Goal: Information Seeking & Learning: Find specific page/section

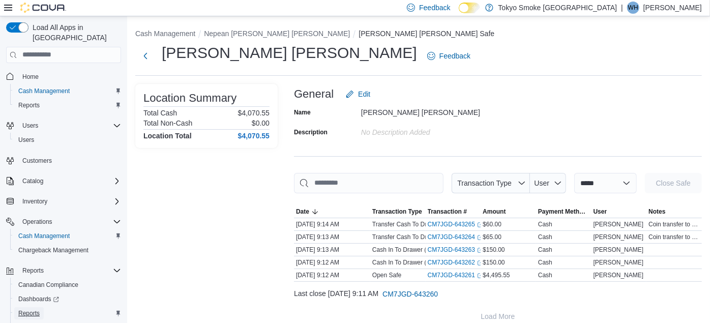
drag, startPoint x: 0, startPoint y: 0, endPoint x: 24, endPoint y: 304, distance: 305.0
click at [24, 309] on span "Reports" at bounding box center [28, 313] width 21 height 8
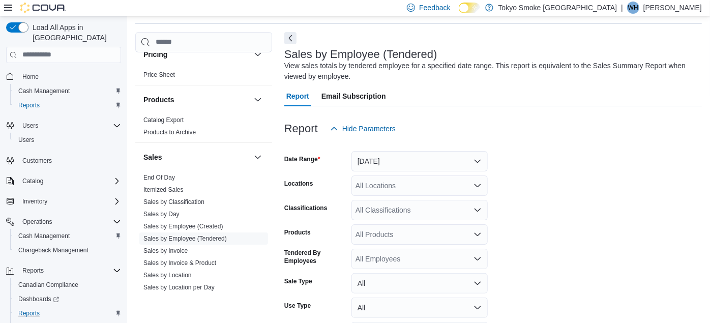
scroll to position [664, 0]
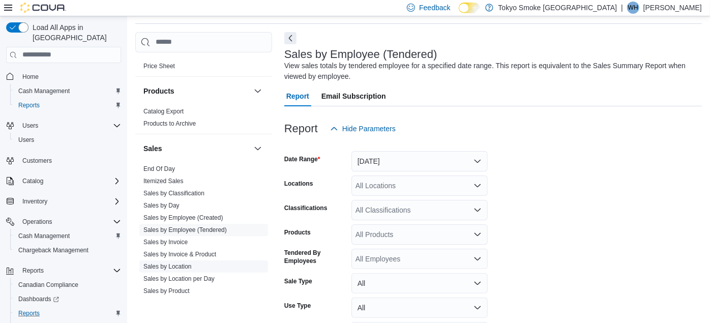
click at [170, 263] on link "Sales by Location" at bounding box center [167, 266] width 48 height 7
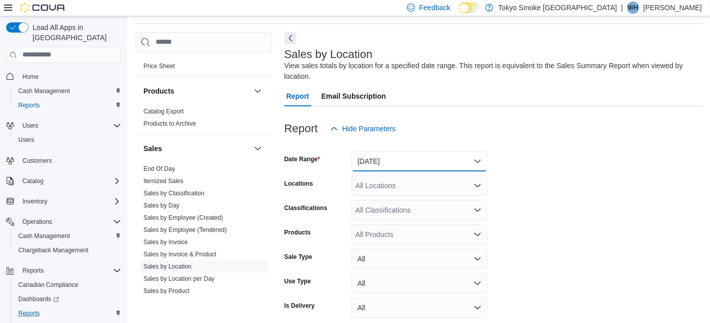
click at [367, 156] on button "Yesterday" at bounding box center [419, 161] width 136 height 20
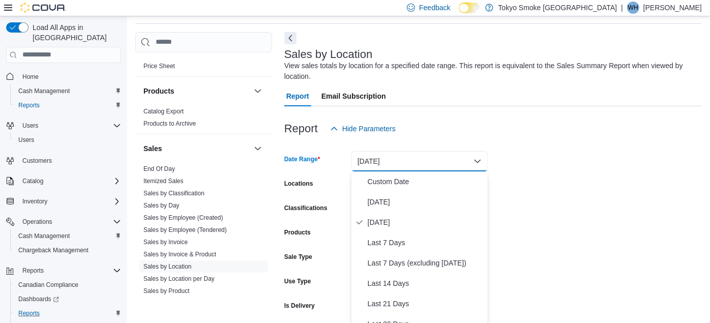
scroll to position [34, 0]
click at [374, 183] on span "Custom Date" at bounding box center [426, 181] width 116 height 12
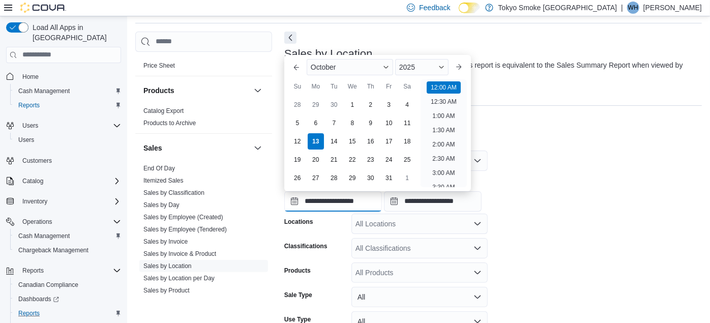
click at [330, 201] on input "**********" at bounding box center [333, 201] width 98 height 20
click at [298, 119] on div "5" at bounding box center [297, 123] width 18 height 18
type input "**********"
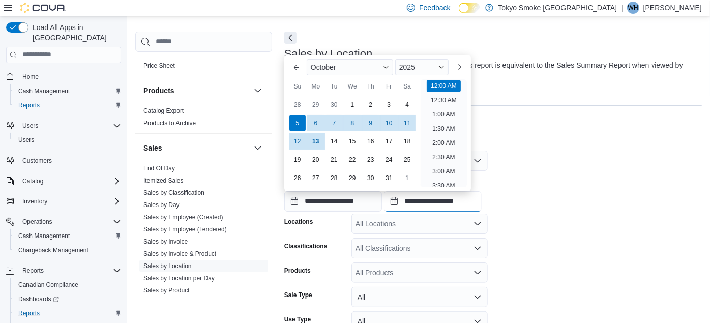
click at [434, 204] on input "**********" at bounding box center [433, 201] width 98 height 20
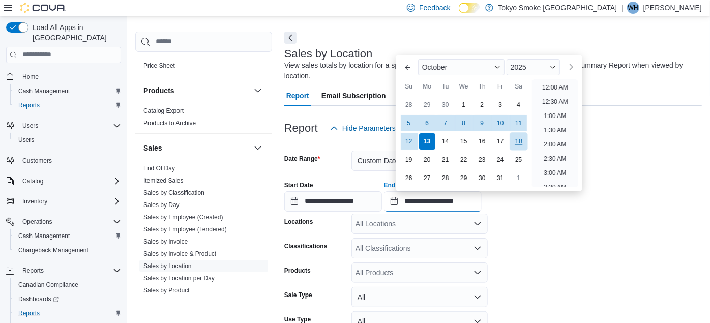
scroll to position [577, 0]
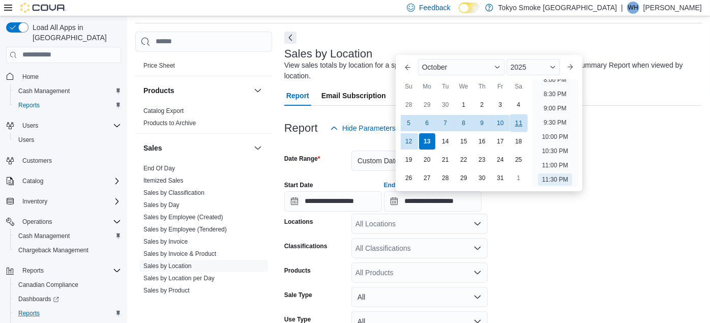
click at [517, 119] on div "11" at bounding box center [519, 123] width 18 height 18
type input "**********"
click at [369, 227] on div "All Locations" at bounding box center [419, 224] width 136 height 20
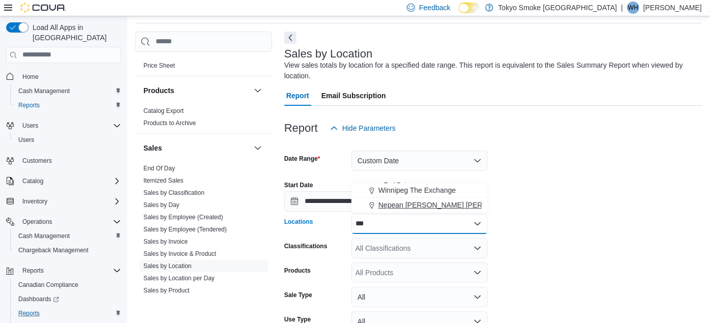
type input "***"
click at [392, 207] on span "Nepean Chapman Mills" at bounding box center [451, 205] width 146 height 10
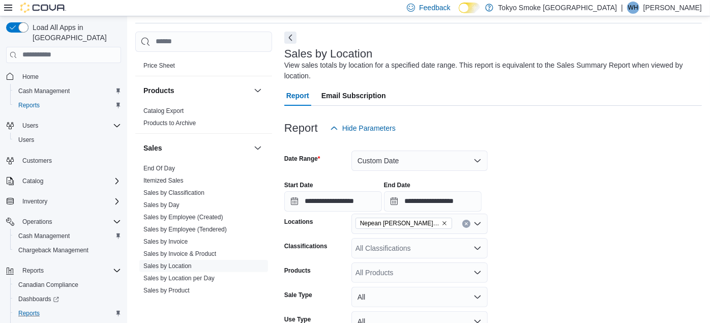
click at [702, 289] on form "**********" at bounding box center [492, 261] width 417 height 246
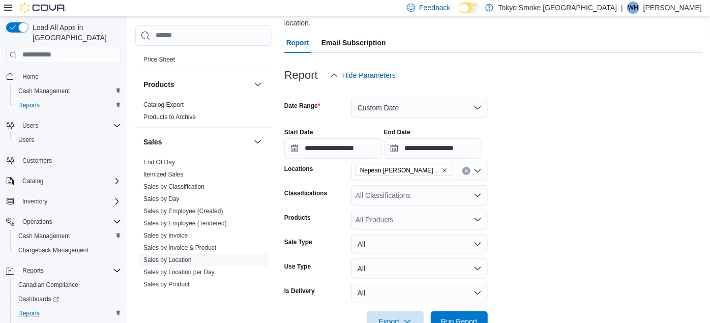
scroll to position [115, 0]
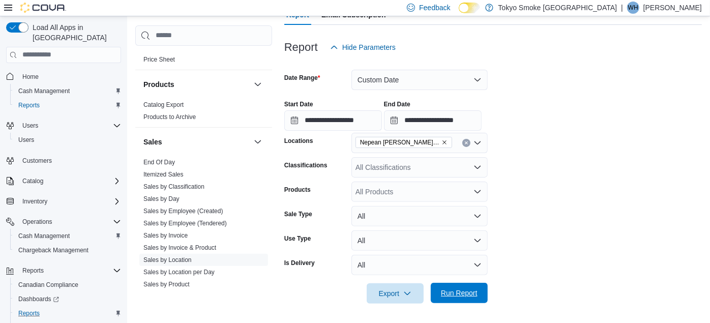
click at [446, 290] on span "Run Report" at bounding box center [459, 293] width 37 height 10
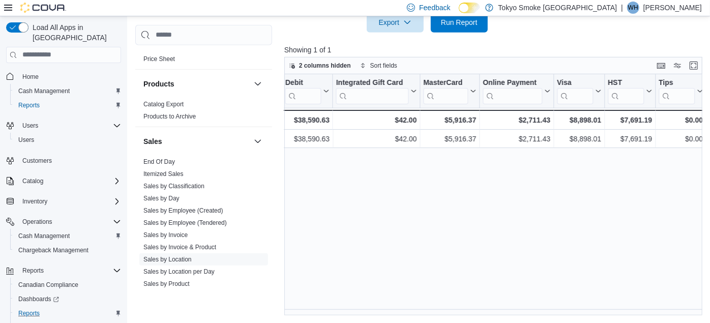
scroll to position [103, 0]
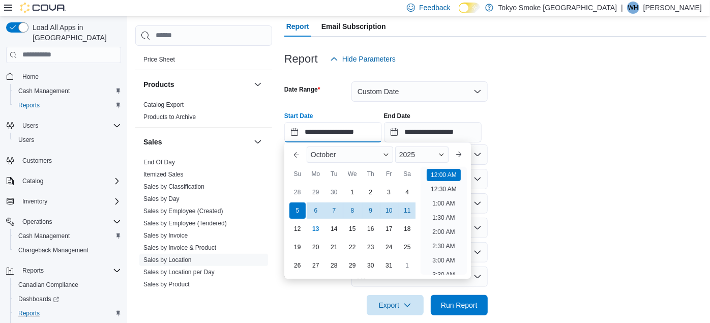
click at [352, 130] on input "**********" at bounding box center [333, 132] width 98 height 20
click at [428, 146] on div "2025" at bounding box center [421, 154] width 53 height 16
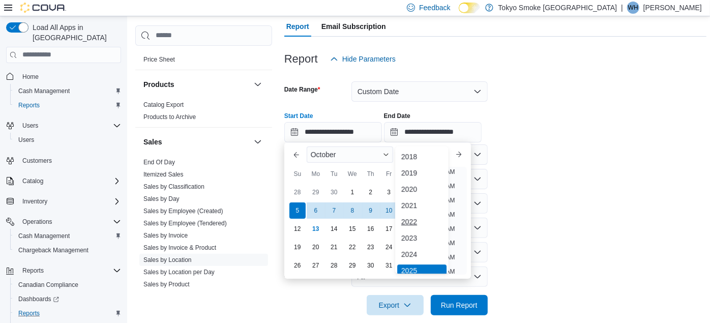
scroll to position [3, 0]
click at [416, 251] on div "2024" at bounding box center [421, 252] width 49 height 12
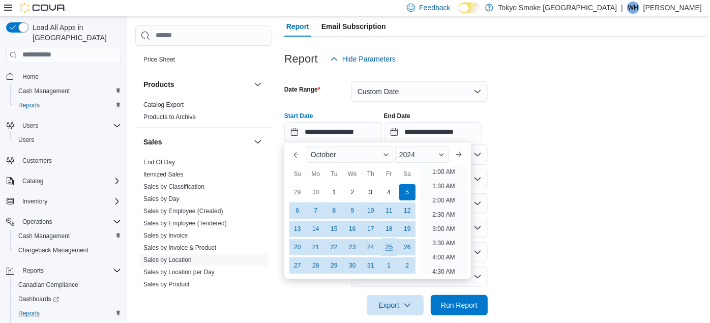
scroll to position [2, 0]
click at [292, 207] on div "6" at bounding box center [297, 210] width 18 height 18
type input "**********"
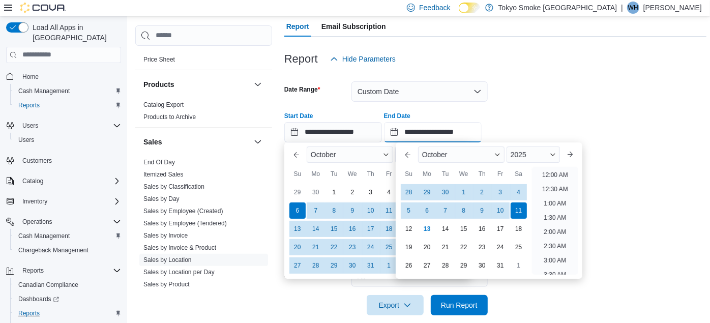
click at [459, 135] on input "**********" at bounding box center [433, 132] width 98 height 20
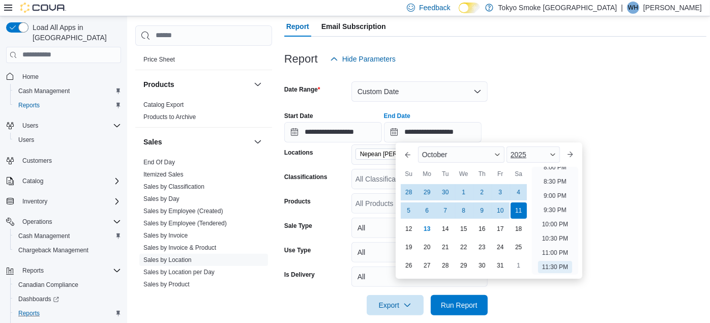
click at [524, 152] on span "2025" at bounding box center [519, 155] width 16 height 8
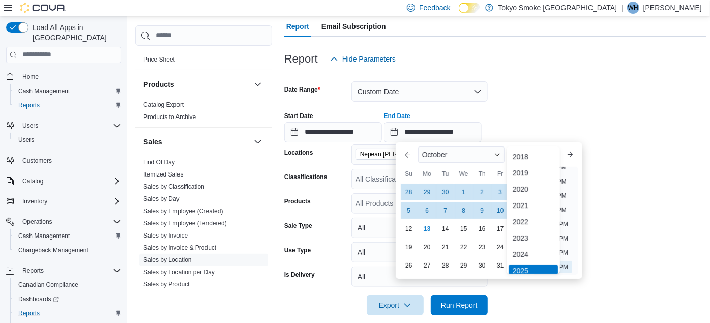
scroll to position [3, 0]
click at [525, 246] on div "2024" at bounding box center [532, 252] width 49 height 12
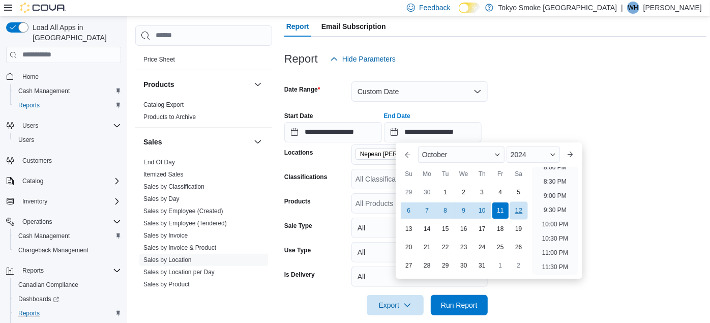
click at [523, 205] on div "12" at bounding box center [519, 210] width 18 height 18
type input "**********"
click at [467, 304] on span "Run Report" at bounding box center [459, 304] width 37 height 10
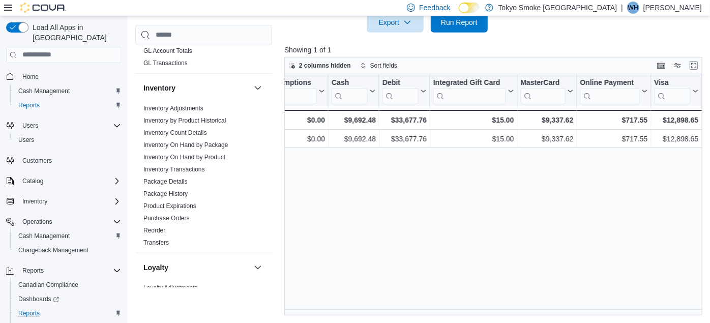
scroll to position [103, 0]
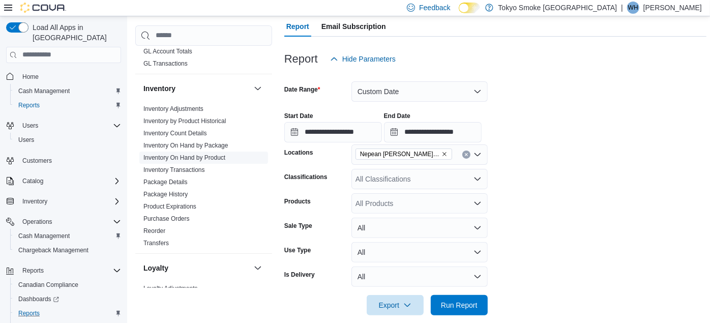
click at [192, 154] on link "Inventory On Hand by Product" at bounding box center [184, 157] width 82 height 7
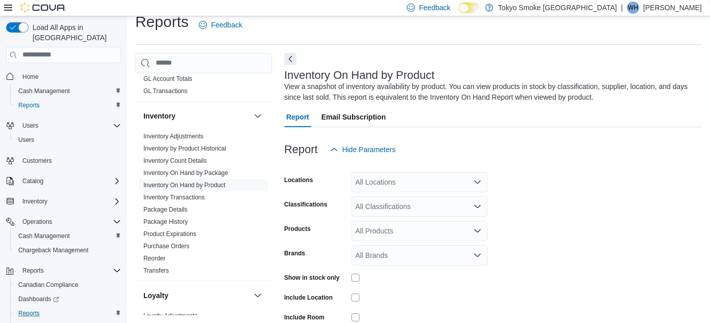
scroll to position [34, 0]
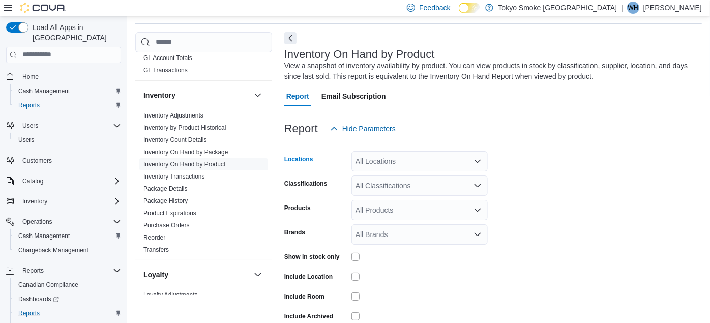
click at [377, 165] on div "All Locations" at bounding box center [419, 161] width 136 height 20
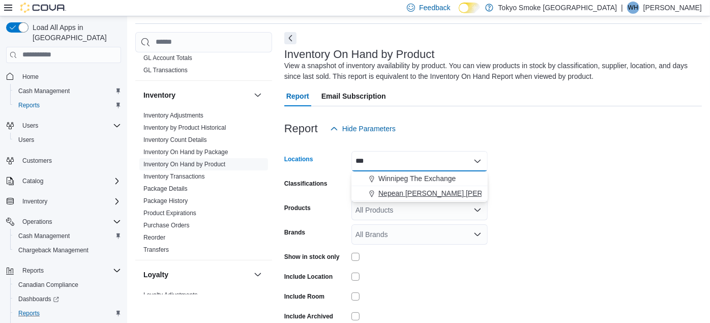
type input "***"
click at [392, 192] on span "Nepean Chapman Mills" at bounding box center [451, 193] width 146 height 10
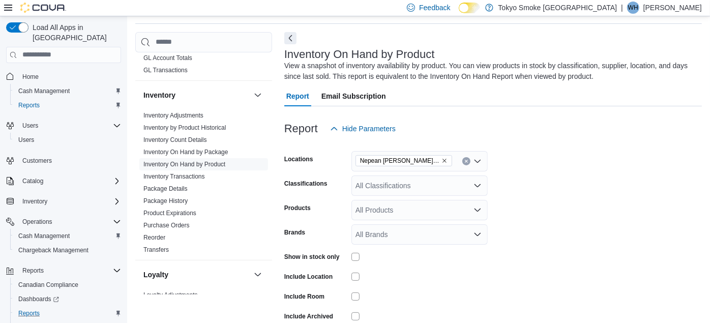
click at [448, 298] on div at bounding box center [419, 296] width 136 height 8
click at [384, 181] on div "All Classifications" at bounding box center [419, 185] width 136 height 20
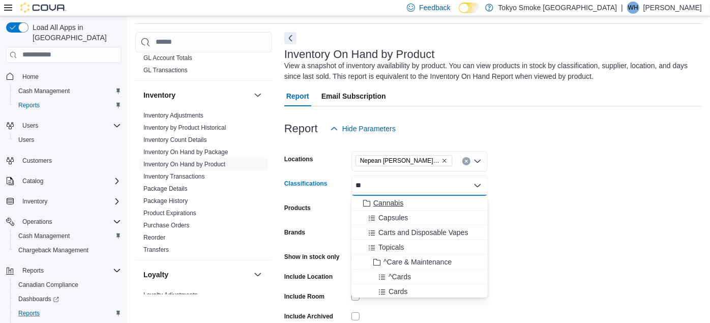
type input "**"
click at [386, 201] on span "Cannabis" at bounding box center [388, 203] width 30 height 10
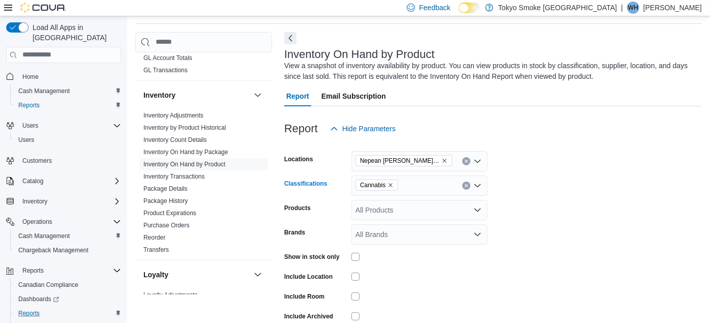
scroll to position [82, 0]
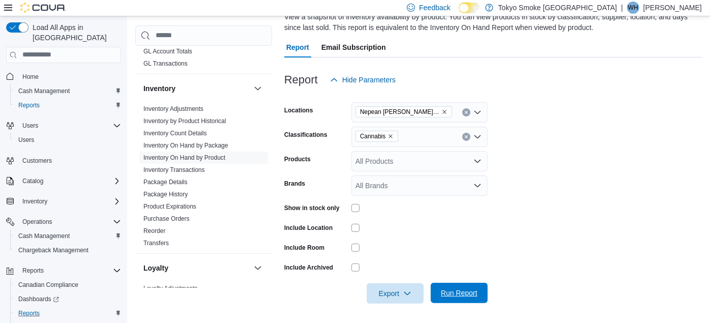
click at [470, 291] on span "Run Report" at bounding box center [459, 293] width 37 height 10
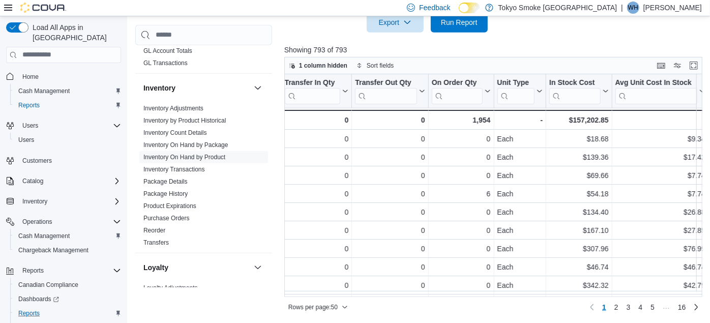
scroll to position [71, 0]
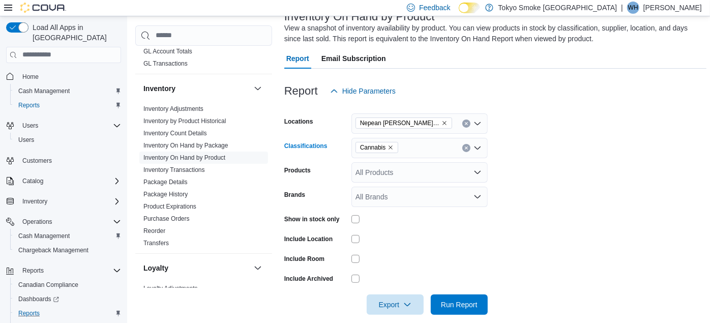
click at [391, 147] on icon "Remove Cannabis from selection in this group" at bounding box center [390, 147] width 6 height 6
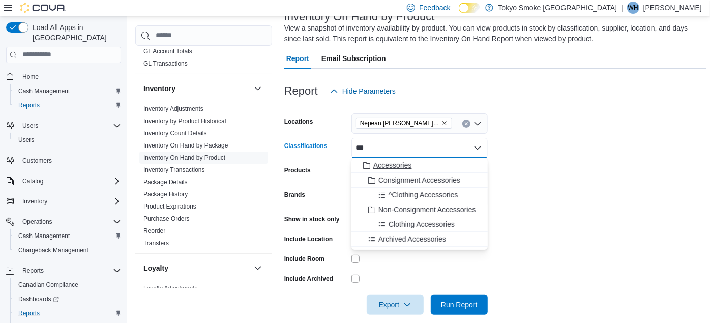
type input "***"
click at [387, 166] on span "Accessories" at bounding box center [392, 165] width 38 height 10
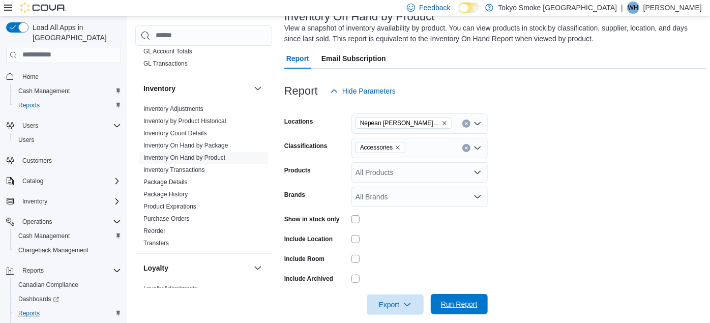
click at [444, 298] on span "Run Report" at bounding box center [459, 304] width 45 height 20
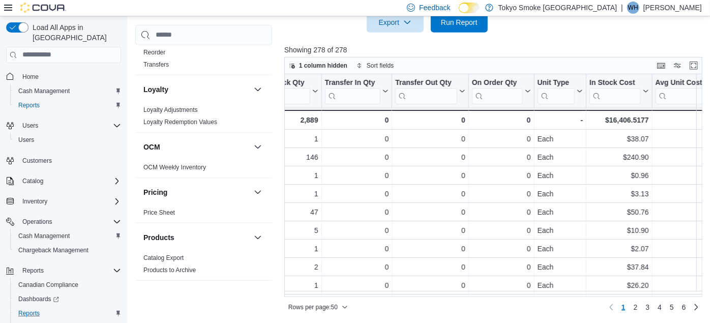
scroll to position [722, 0]
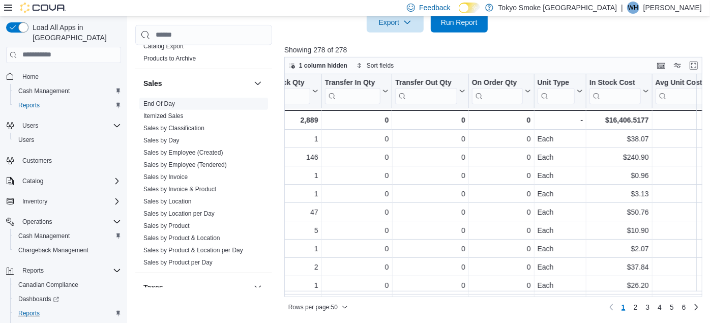
click at [156, 100] on link "End Of Day" at bounding box center [159, 103] width 32 height 7
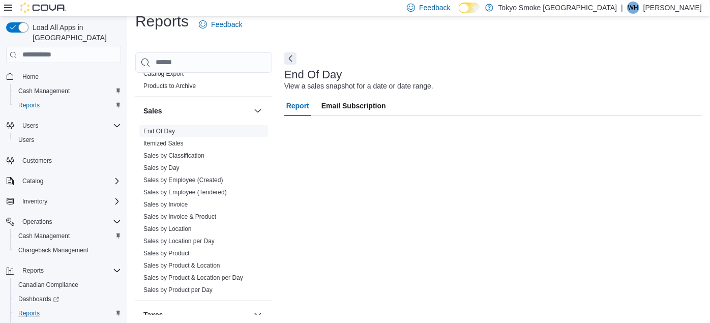
scroll to position [13, 0]
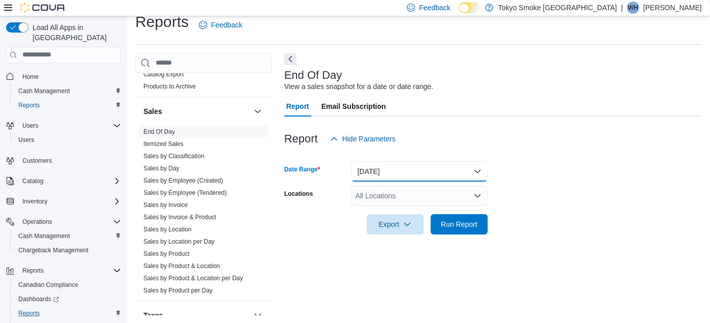
click at [385, 173] on button "Today" at bounding box center [419, 171] width 136 height 20
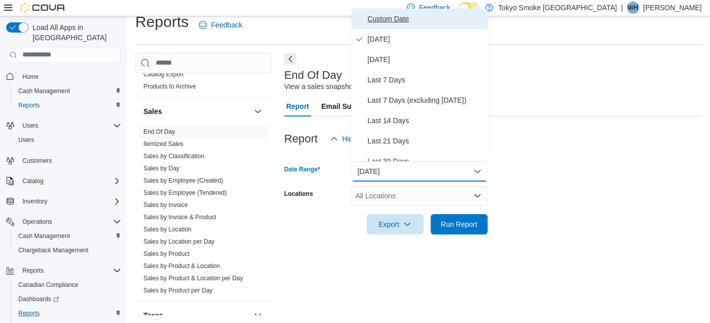
click at [386, 24] on button "Custom Date" at bounding box center [419, 19] width 136 height 20
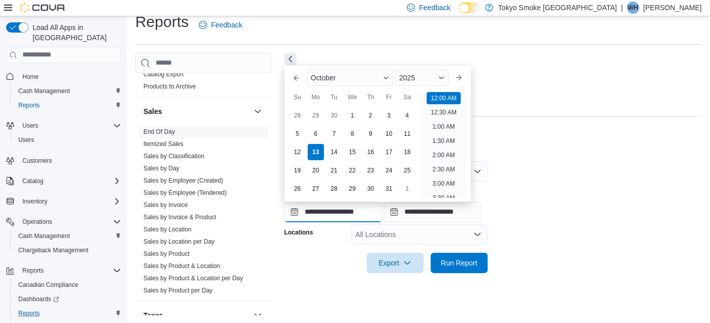
click at [321, 212] on input "**********" at bounding box center [333, 212] width 98 height 20
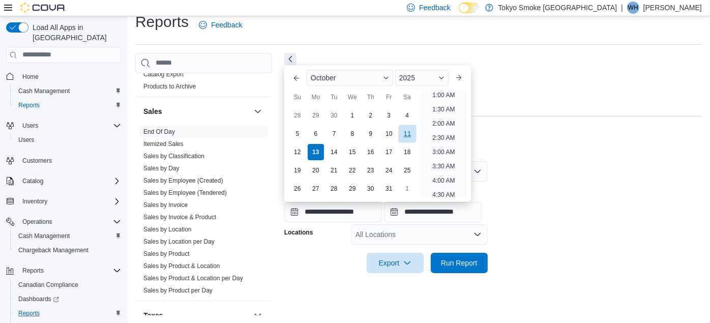
click at [406, 136] on div "11" at bounding box center [407, 134] width 18 height 18
type input "**********"
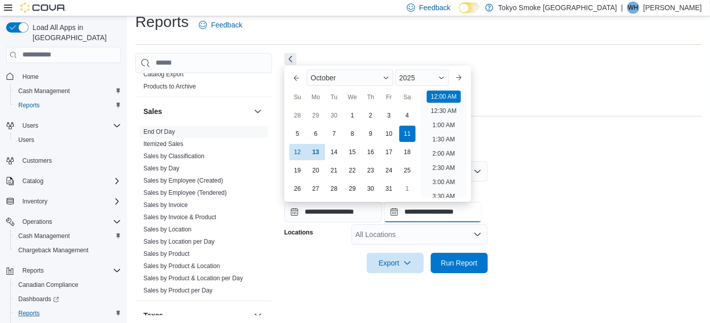
click at [444, 206] on input "**********" at bounding box center [433, 212] width 98 height 20
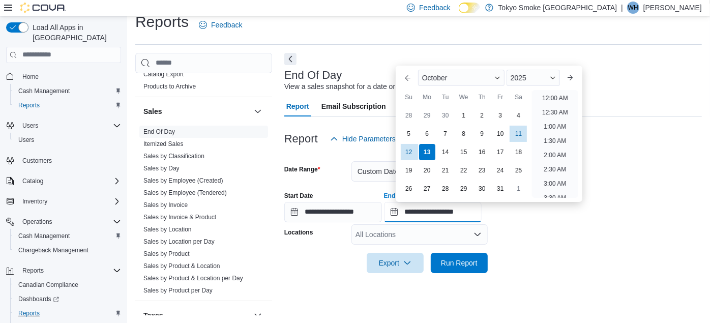
scroll to position [577, 0]
click at [522, 130] on div "11" at bounding box center [519, 134] width 18 height 18
type input "**********"
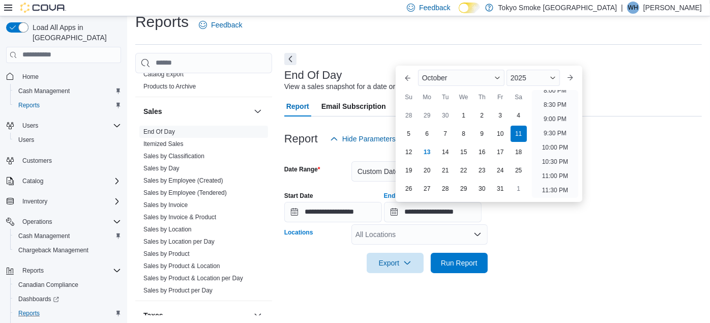
click at [393, 236] on div "All Locations" at bounding box center [419, 234] width 136 height 20
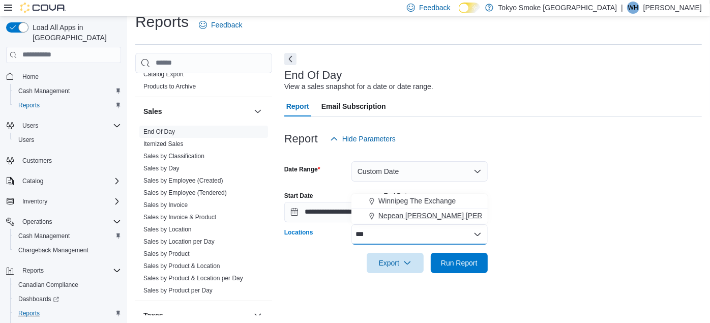
type input "***"
click at [409, 212] on span "Nepean Chapman Mills" at bounding box center [451, 216] width 146 height 10
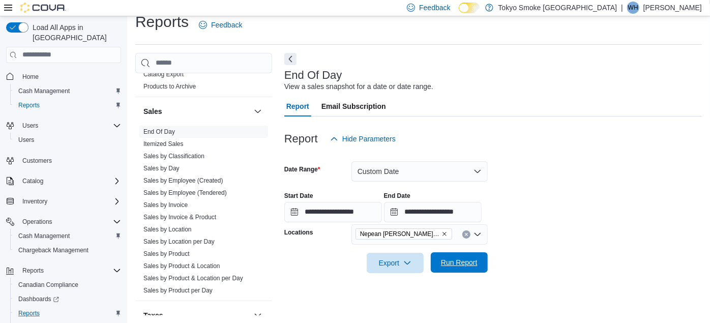
click at [452, 263] on span "Run Report" at bounding box center [459, 262] width 37 height 10
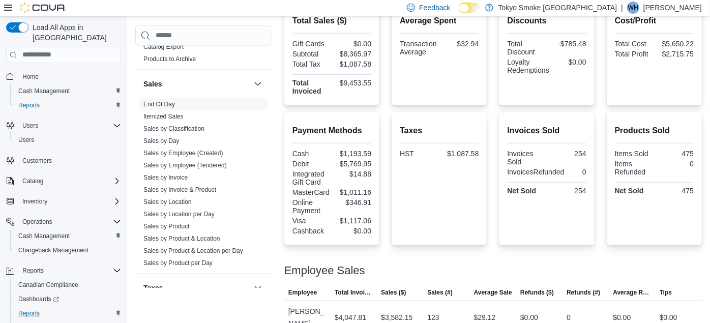
scroll to position [13, 0]
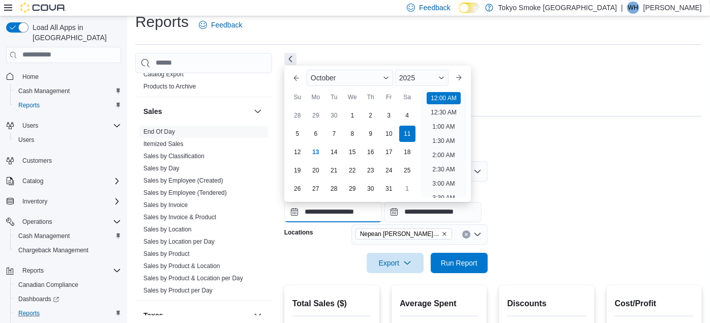
click at [327, 219] on input "**********" at bounding box center [333, 212] width 98 height 20
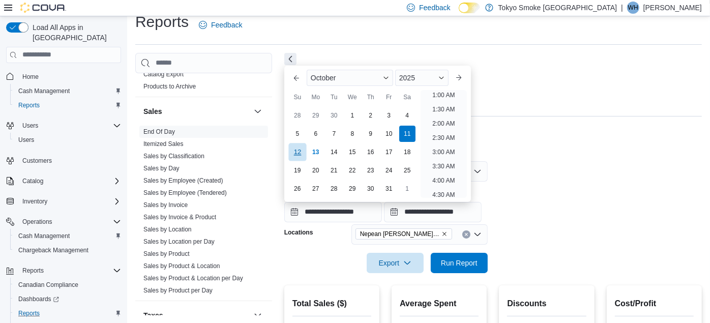
click at [293, 153] on div "12" at bounding box center [297, 152] width 18 height 18
type input "**********"
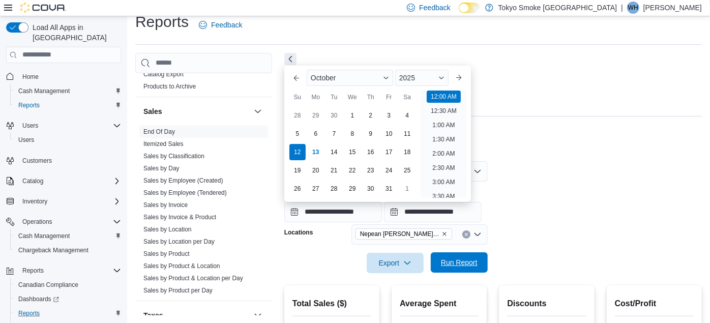
click at [463, 265] on span "Run Report" at bounding box center [459, 262] width 37 height 10
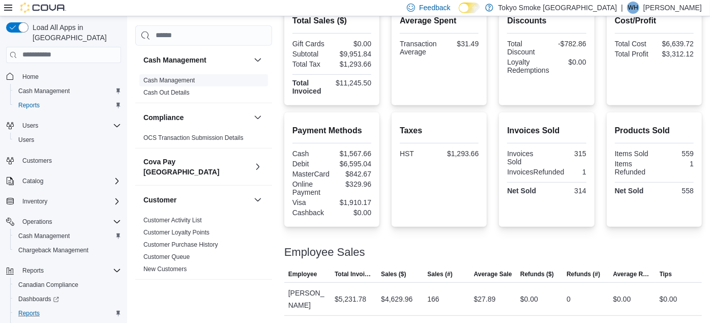
click at [171, 82] on link "Cash Management" at bounding box center [168, 80] width 51 height 7
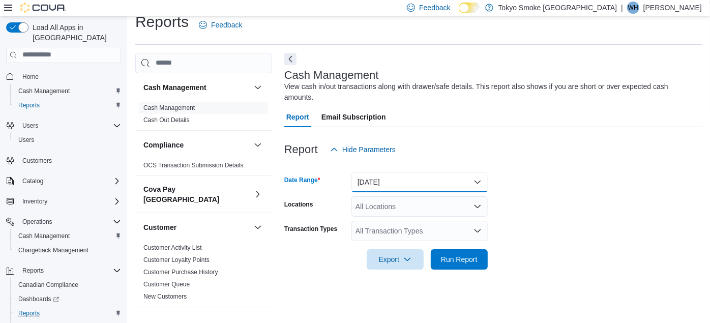
click at [375, 172] on button "Today" at bounding box center [419, 182] width 136 height 20
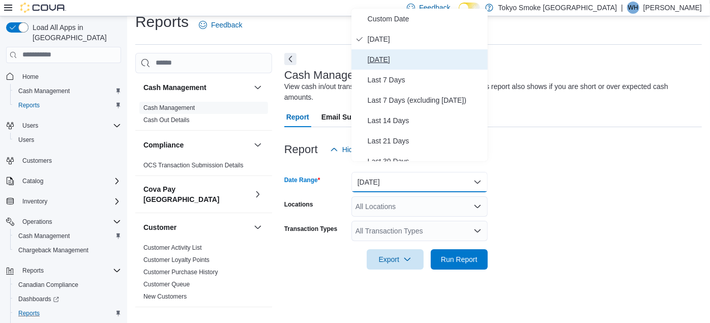
click at [384, 62] on span "Yesterday" at bounding box center [426, 59] width 116 height 12
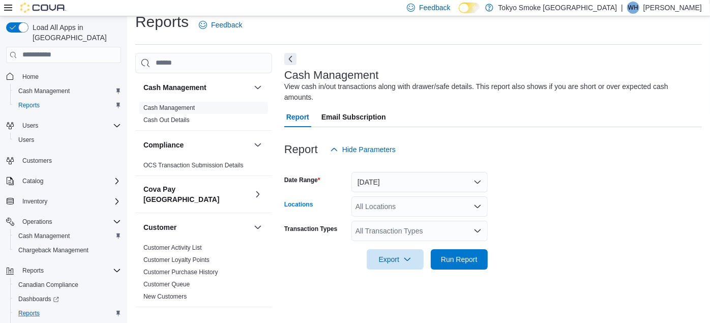
click at [376, 196] on div "All Locations" at bounding box center [419, 206] width 136 height 20
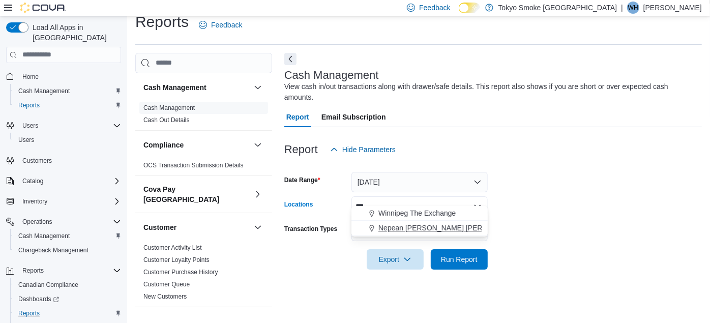
type input "***"
click at [387, 223] on span "Nepean Chapman Mills" at bounding box center [451, 228] width 146 height 10
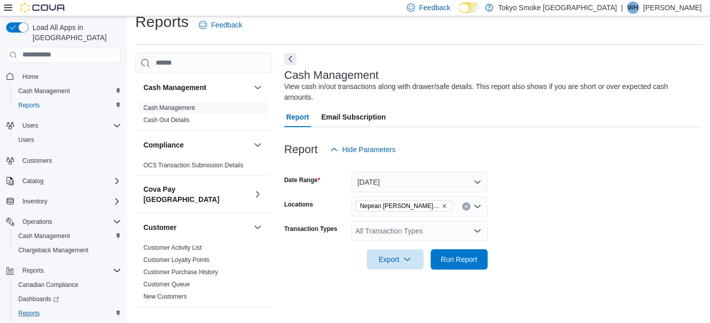
click at [598, 194] on form "Date Range Yesterday Locations Nepean Chapman Mills Transaction Types All Trans…" at bounding box center [492, 215] width 417 height 110
click at [430, 221] on div "All Transaction Types" at bounding box center [419, 231] width 136 height 20
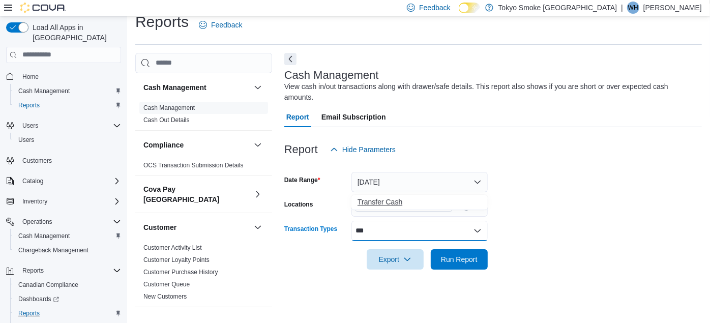
type input "***"
click at [397, 204] on span "Transfer Cash" at bounding box center [419, 202] width 124 height 10
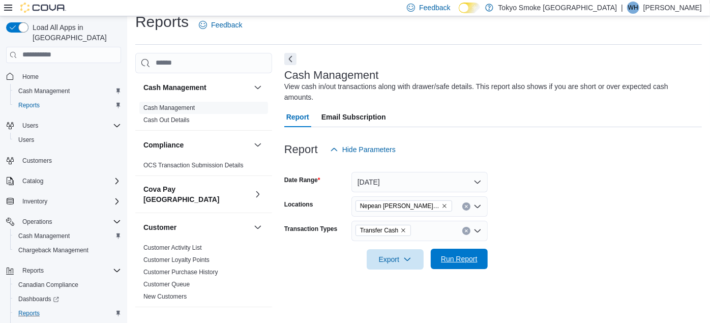
click at [471, 254] on span "Run Report" at bounding box center [459, 259] width 37 height 10
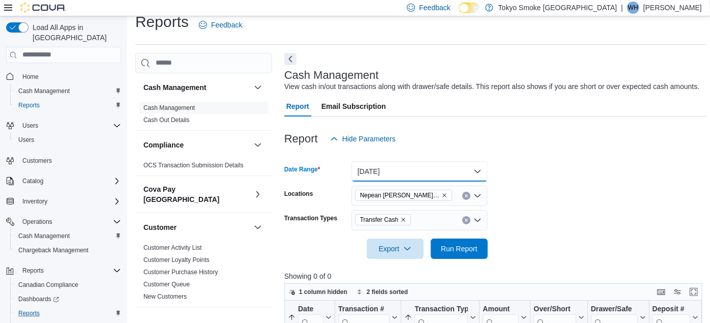
click at [373, 173] on button "Yesterday" at bounding box center [419, 171] width 136 height 20
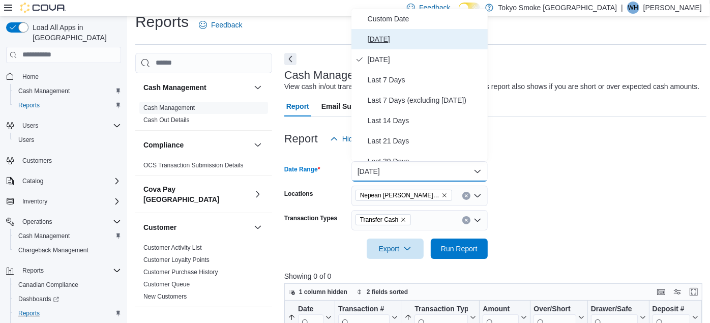
click at [376, 38] on span "Today" at bounding box center [426, 39] width 116 height 12
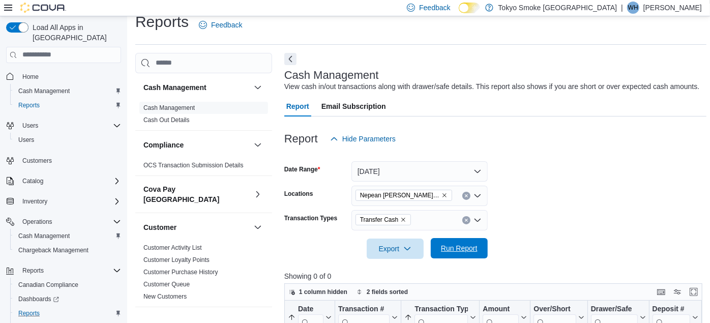
click at [462, 243] on span "Run Report" at bounding box center [459, 248] width 37 height 10
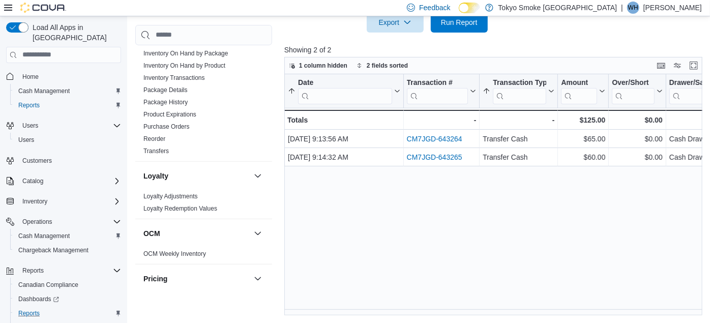
scroll to position [636, 0]
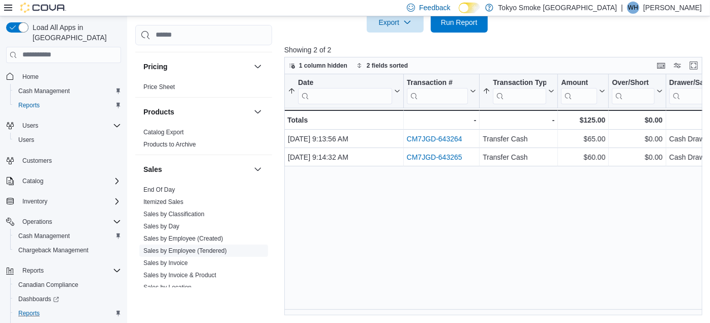
click at [180, 247] on link "Sales by Employee (Tendered)" at bounding box center [184, 250] width 83 height 7
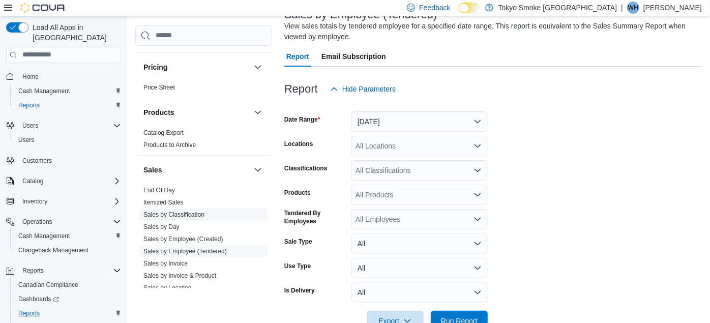
scroll to position [34, 0]
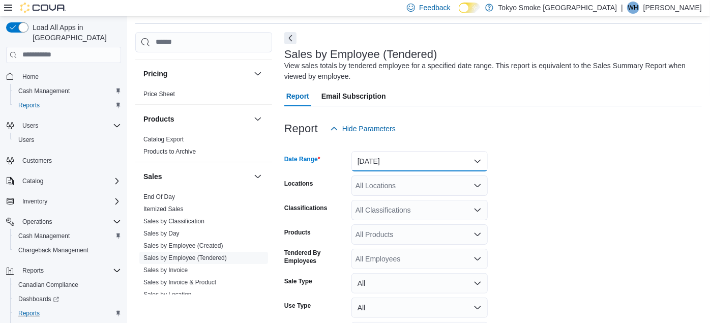
click at [391, 151] on button "Yesterday" at bounding box center [419, 161] width 136 height 20
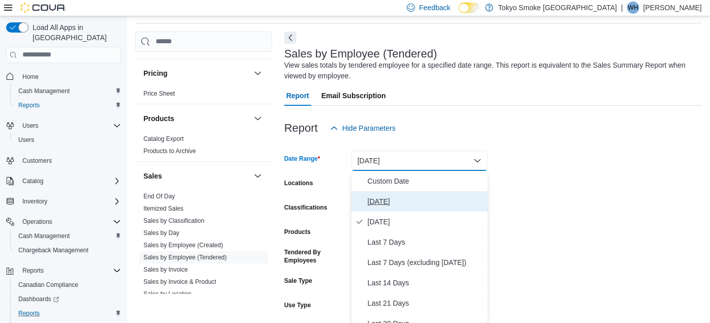
click at [378, 197] on span "Today" at bounding box center [426, 201] width 116 height 12
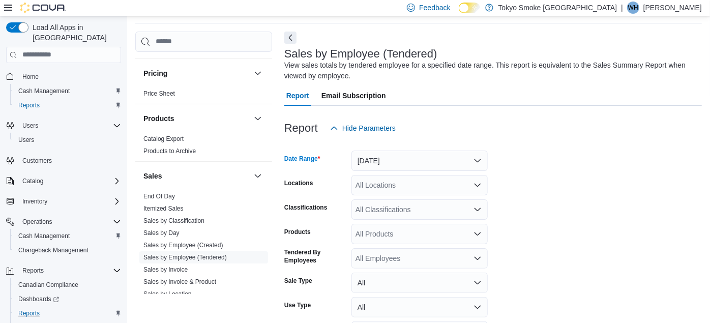
click at [379, 189] on div "All Locations" at bounding box center [419, 185] width 136 height 20
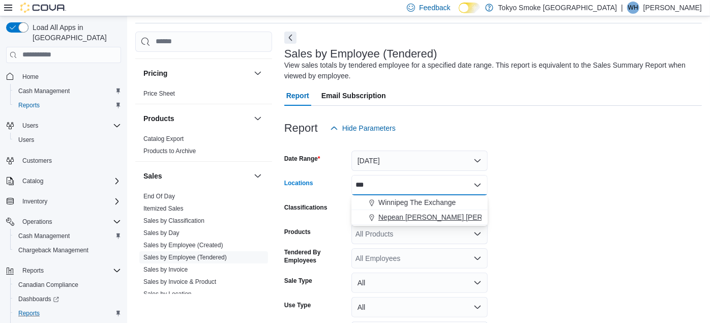
type input "***"
click at [407, 217] on span "Nepean Chapman Mills" at bounding box center [451, 217] width 146 height 10
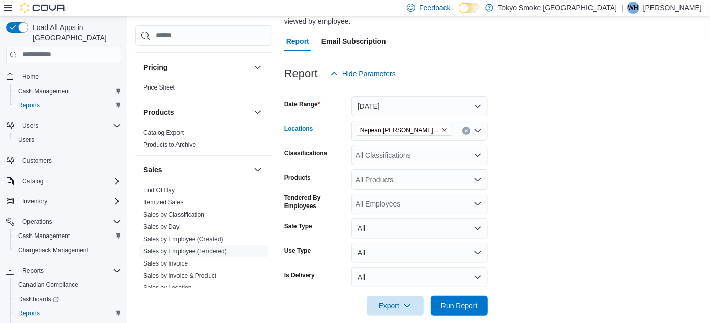
scroll to position [101, 0]
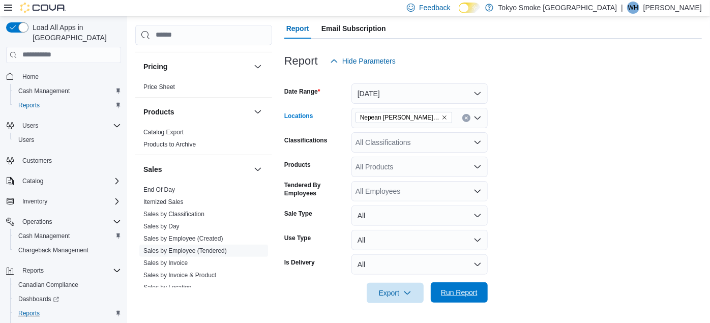
click at [457, 290] on span "Run Report" at bounding box center [459, 292] width 37 height 10
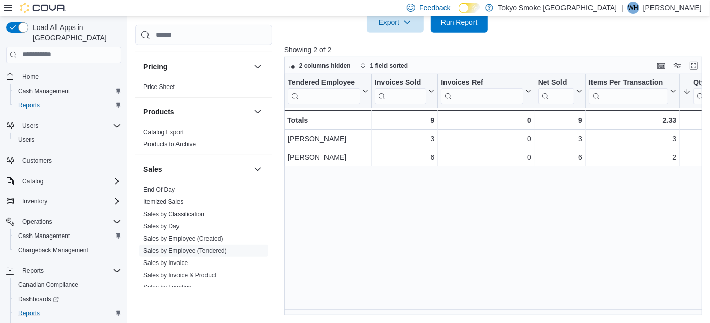
scroll to position [424, 0]
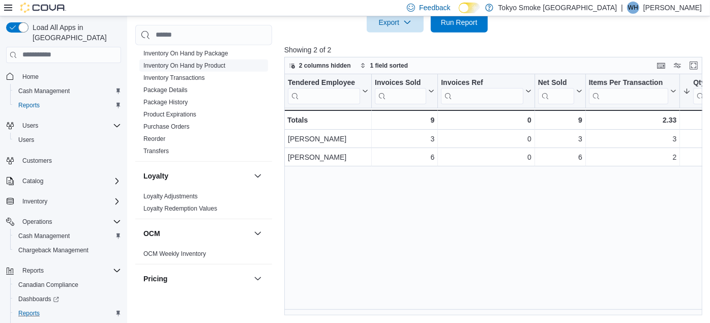
click at [197, 62] on link "Inventory On Hand by Product" at bounding box center [184, 65] width 82 height 7
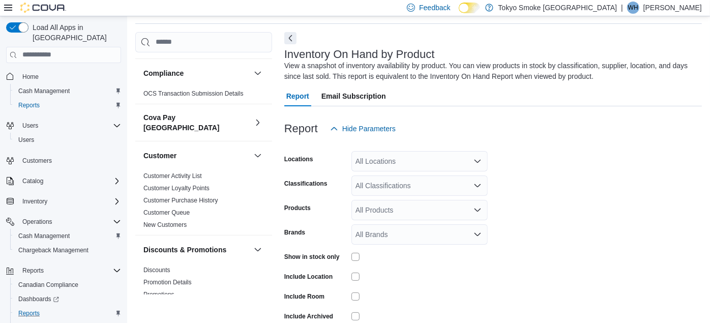
scroll to position [69, 0]
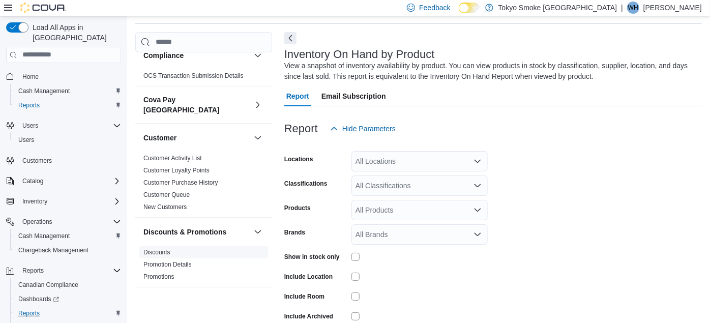
click at [149, 249] on link "Discounts" at bounding box center [156, 252] width 27 height 7
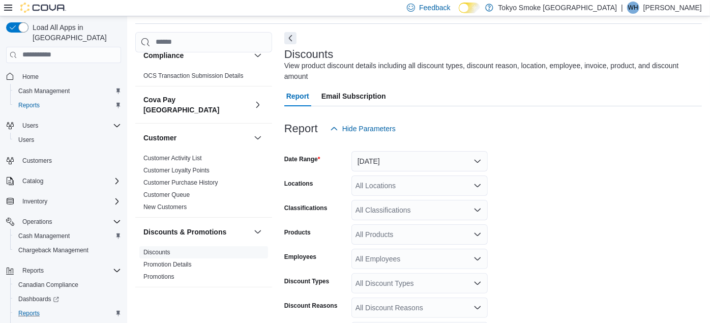
scroll to position [23, 0]
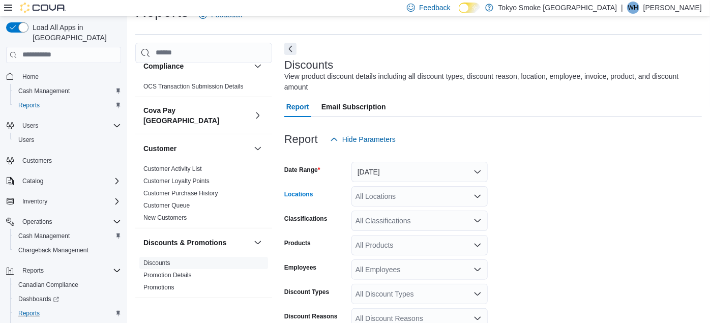
click at [383, 186] on div "All Locations" at bounding box center [419, 196] width 136 height 20
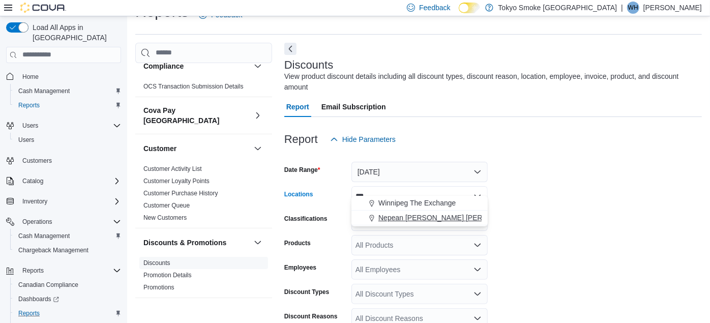
type input "***"
click at [398, 216] on span "Nepean Chapman Mills" at bounding box center [451, 218] width 146 height 10
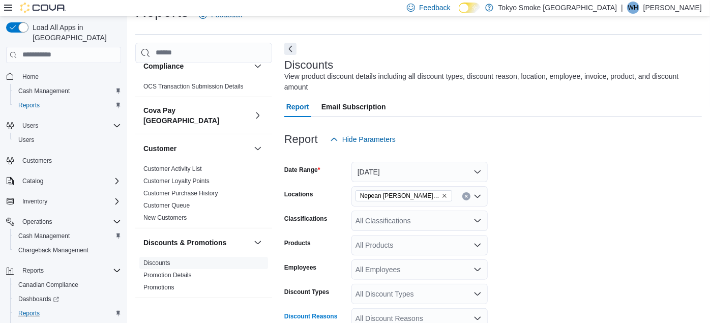
click at [394, 308] on div "All Discount Reasons" at bounding box center [419, 318] width 136 height 20
type input "*****"
click at [422, 274] on span "High Roller - In-Store Sign Up" at bounding box center [419, 274] width 124 height 10
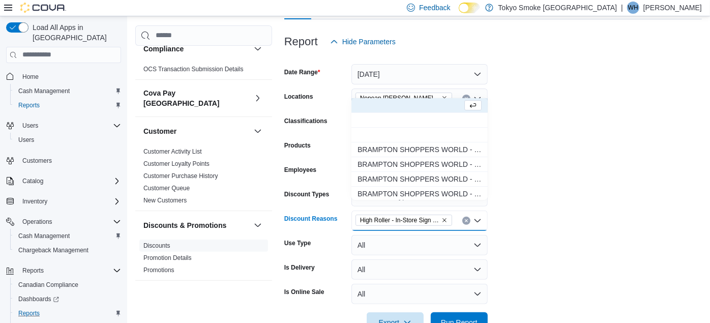
scroll to position [139, 0]
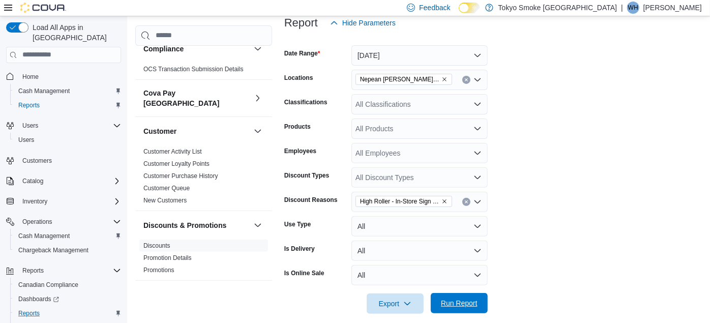
click at [458, 298] on span "Run Report" at bounding box center [459, 303] width 37 height 10
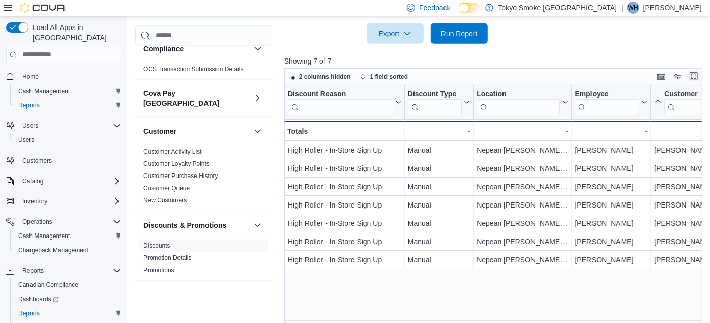
click at [699, 70] on button "Enter fullscreen" at bounding box center [693, 76] width 12 height 12
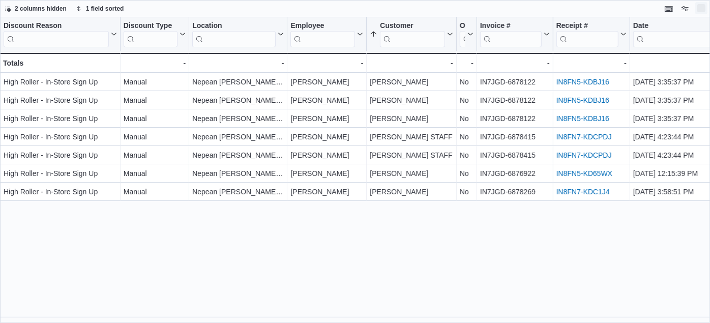
scroll to position [0, 0]
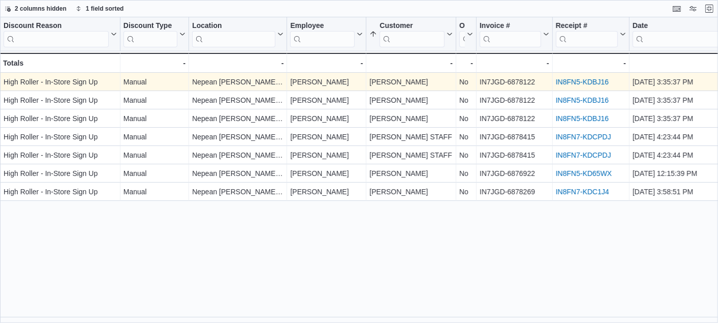
click at [565, 79] on link "IN8FN5-KDBJ16" at bounding box center [582, 82] width 53 height 8
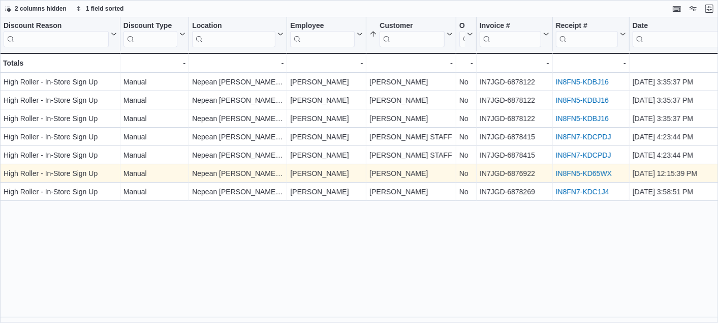
click at [592, 169] on link "IN8FN5-KD65WX" at bounding box center [584, 173] width 56 height 8
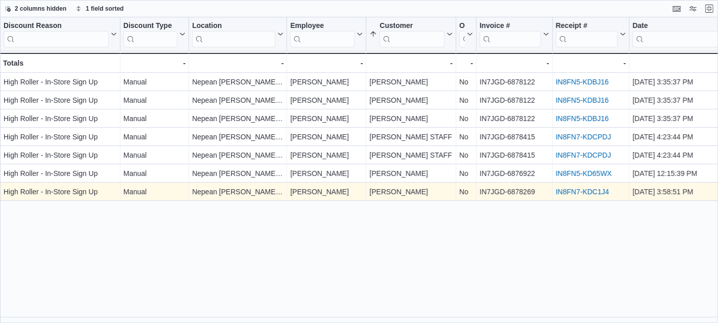
click at [572, 192] on link "IN8FN7-KDC1J4" at bounding box center [582, 192] width 53 height 8
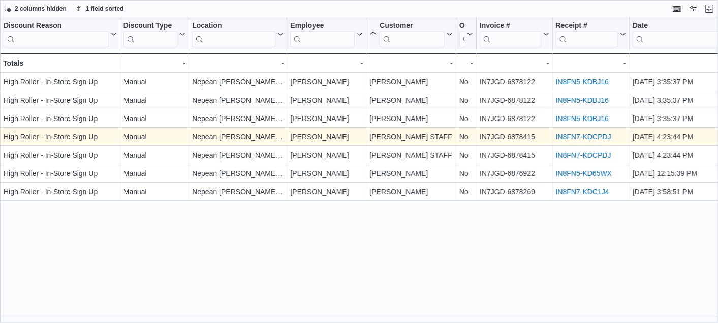
click at [571, 136] on link "IN8FN7-KDCPDJ" at bounding box center [583, 137] width 55 height 8
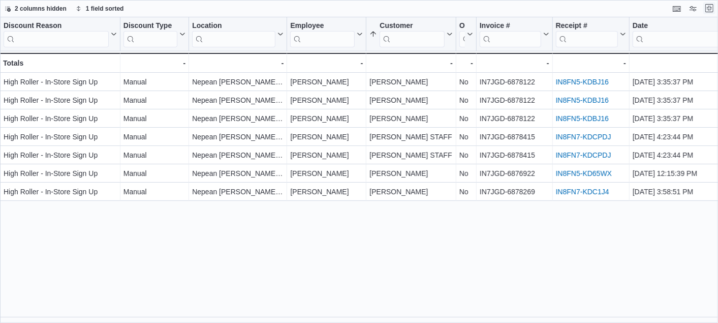
click at [709, 6] on button "Exit fullscreen" at bounding box center [710, 8] width 12 height 12
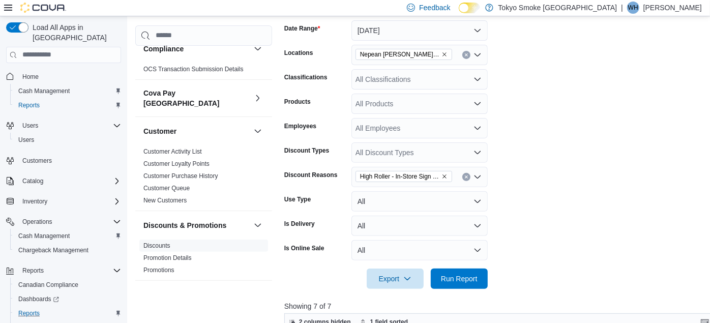
scroll to position [282, 0]
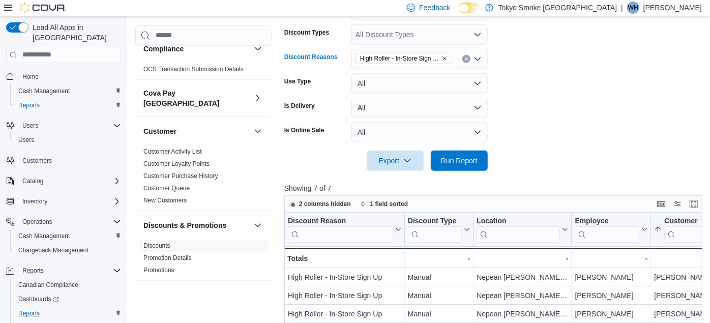
click at [442, 55] on icon "Remove High Roller - In-Store Sign Up from selection in this group" at bounding box center [444, 58] width 6 height 6
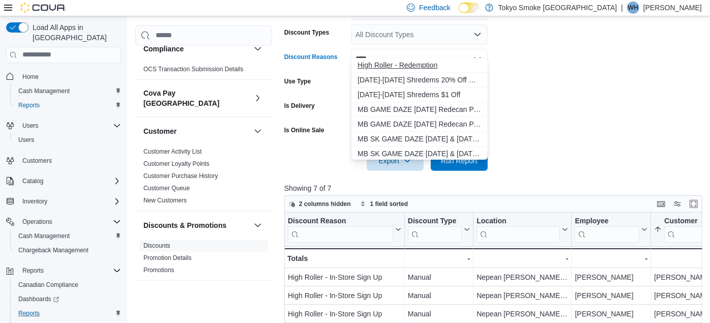
type input "****"
click at [422, 63] on span "High Roller - Redemption" at bounding box center [419, 65] width 124 height 10
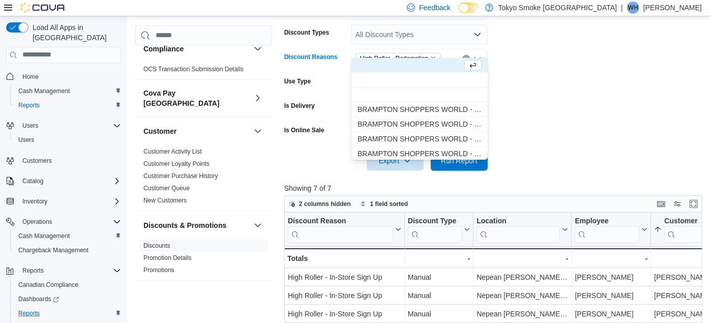
click at [540, 66] on form "Date Range Yesterday Locations Nepean Chapman Mills Classifications All Classif…" at bounding box center [495, 30] width 422 height 281
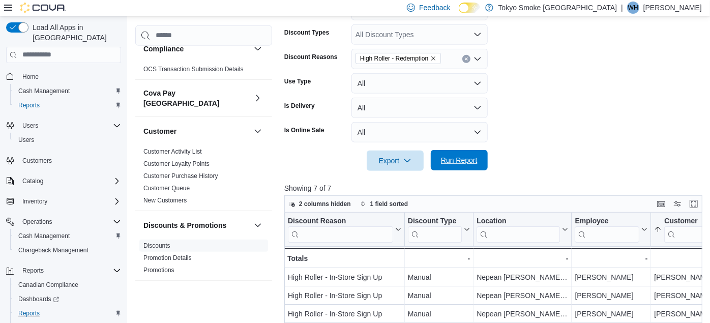
click at [442, 150] on span "Run Report" at bounding box center [459, 160] width 45 height 20
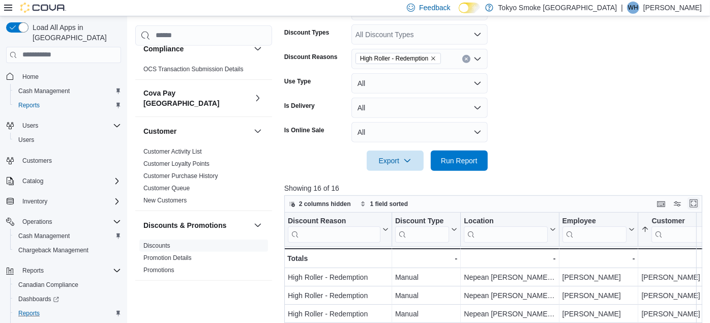
click at [697, 197] on button "Enter fullscreen" at bounding box center [693, 203] width 12 height 12
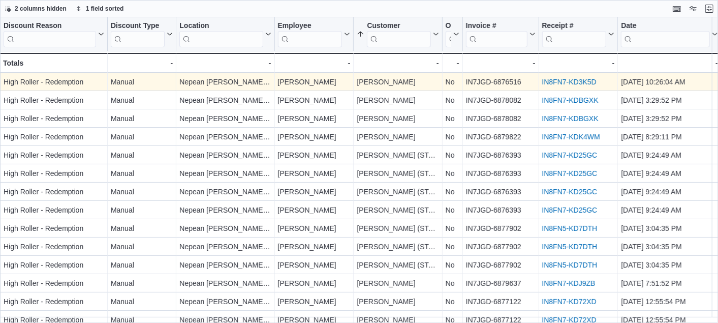
click at [552, 80] on link "IN8FN7-KD3K5D" at bounding box center [570, 82] width 54 height 8
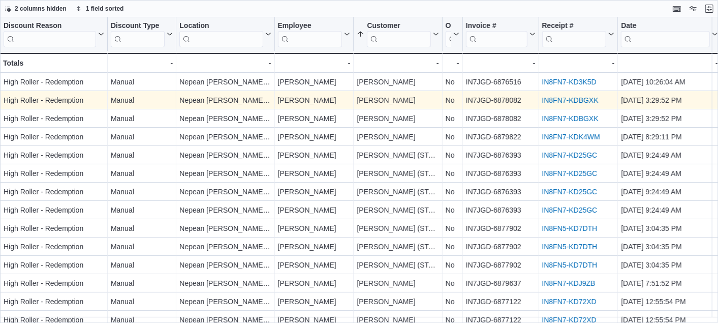
click at [567, 100] on link "IN8FN7-KDBGXK" at bounding box center [571, 100] width 56 height 8
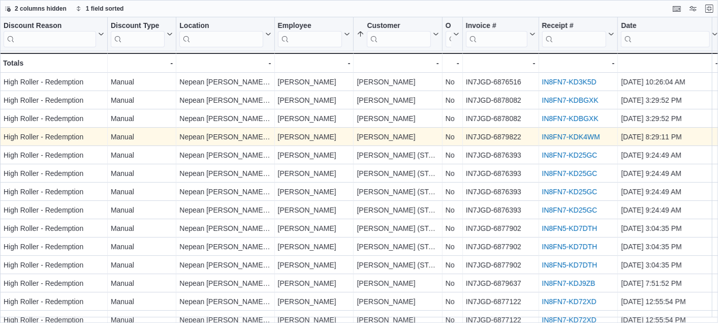
click at [564, 133] on link "IN8FN7-KDK4WM" at bounding box center [572, 137] width 58 height 8
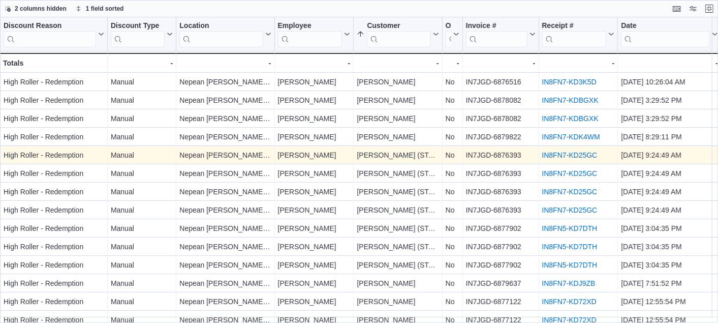
click at [564, 155] on link "IN8FN7-KD25GC" at bounding box center [570, 155] width 55 height 8
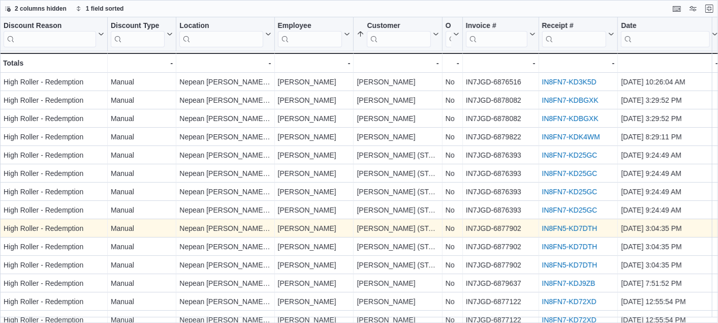
click at [553, 224] on link "IN8FN5-KD7DTH" at bounding box center [570, 228] width 55 height 8
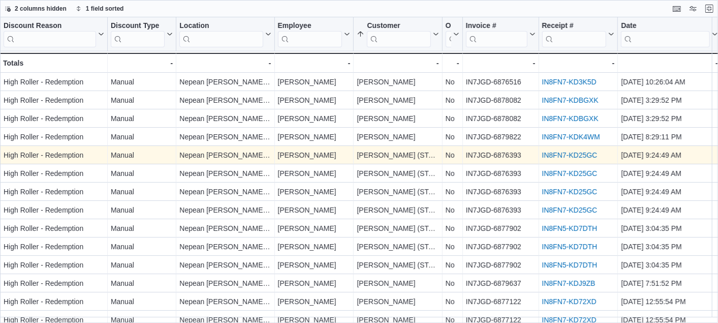
click at [570, 155] on link "IN8FN7-KD25GC" at bounding box center [570, 155] width 55 height 8
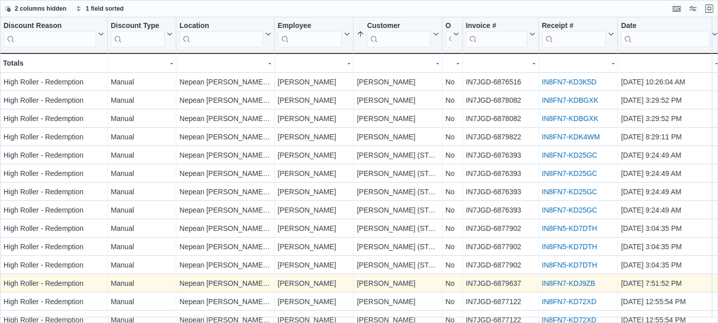
click at [548, 281] on link "IN8FN7-KDJ9ZB" at bounding box center [569, 283] width 53 height 8
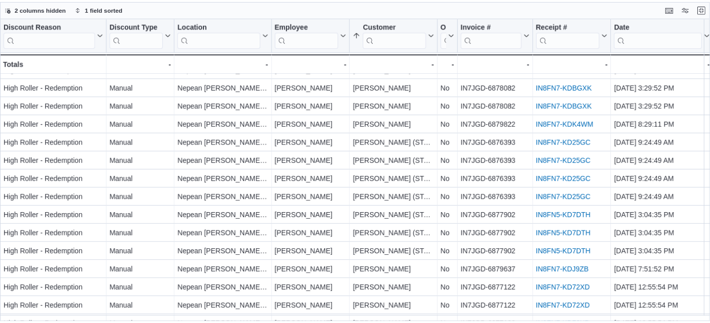
scroll to position [48, 0]
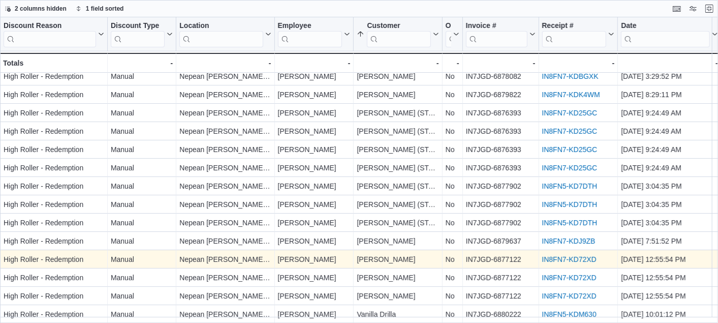
click at [552, 255] on link "IN8FN7-KD72XD" at bounding box center [570, 259] width 54 height 8
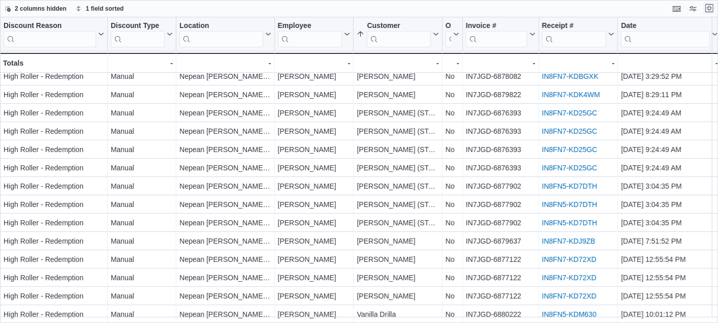
click at [708, 10] on button "Exit fullscreen" at bounding box center [710, 8] width 12 height 12
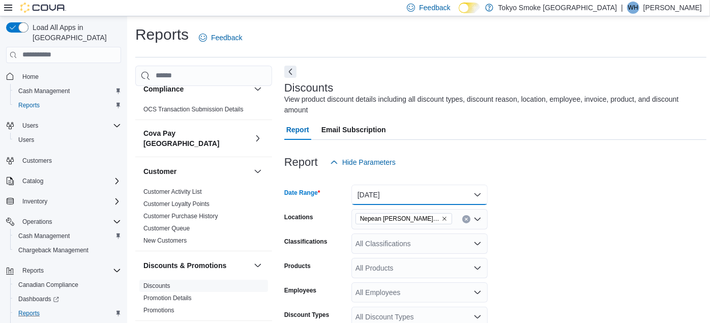
click at [460, 185] on button "Yesterday" at bounding box center [419, 195] width 136 height 20
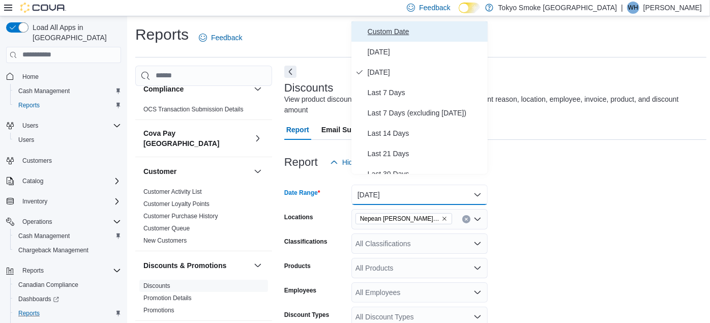
click at [389, 31] on span "Custom Date" at bounding box center [426, 31] width 116 height 12
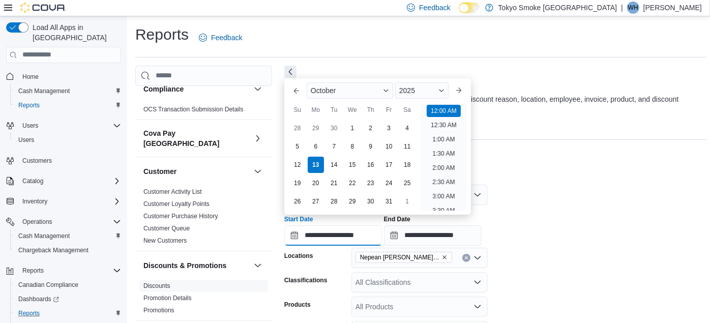
click at [317, 225] on input "**********" at bounding box center [333, 235] width 98 height 20
click at [298, 146] on div "5" at bounding box center [297, 146] width 18 height 18
type input "**********"
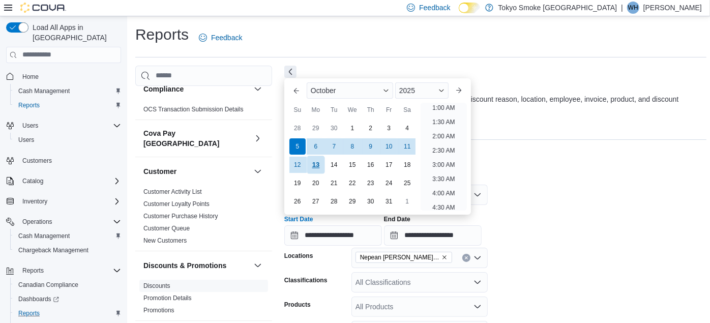
scroll to position [2, 0]
click at [431, 225] on input "**********" at bounding box center [433, 235] width 98 height 20
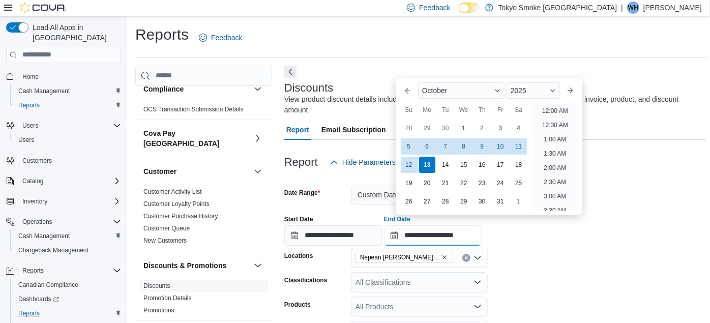
scroll to position [577, 0]
click at [523, 145] on div "11" at bounding box center [519, 146] width 18 height 18
type input "**********"
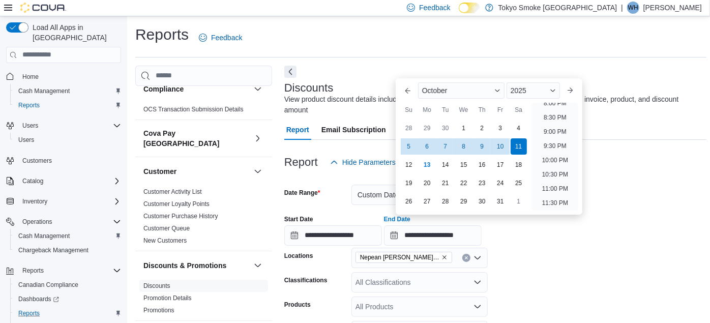
scroll to position [282, 0]
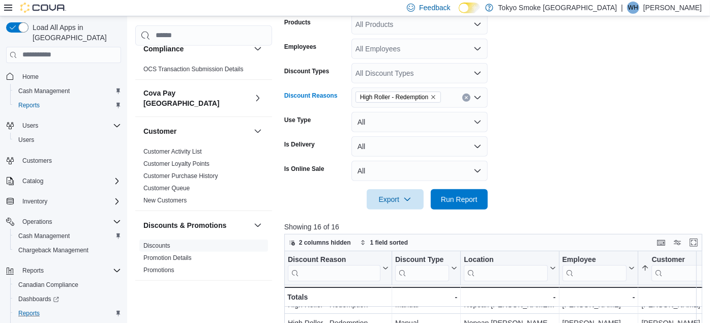
click at [434, 95] on icon "Remove High Roller - Redemption from selection in this group" at bounding box center [434, 97] width 4 height 4
click at [544, 180] on form "**********" at bounding box center [495, 49] width 422 height 319
click at [469, 194] on span "Run Report" at bounding box center [459, 199] width 37 height 10
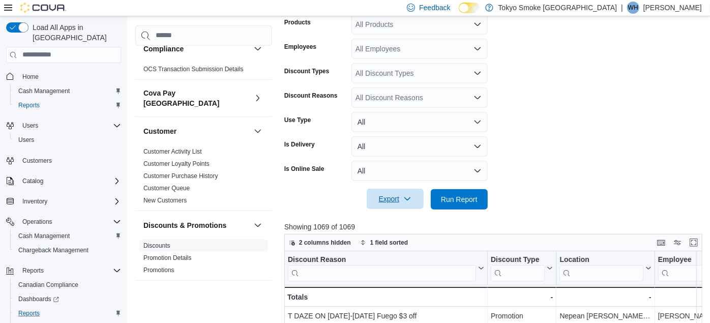
click at [412, 189] on span "Export" at bounding box center [395, 199] width 45 height 20
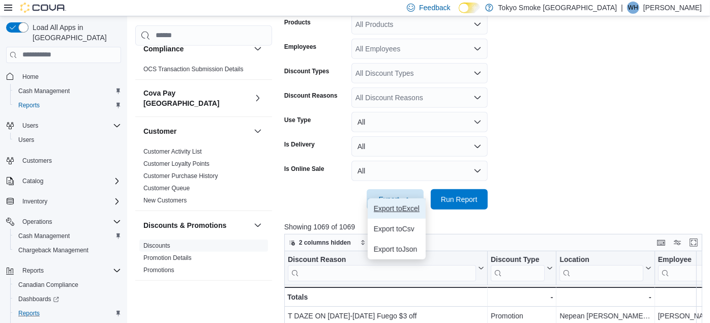
click at [396, 211] on span "Export to Excel" at bounding box center [397, 208] width 46 height 8
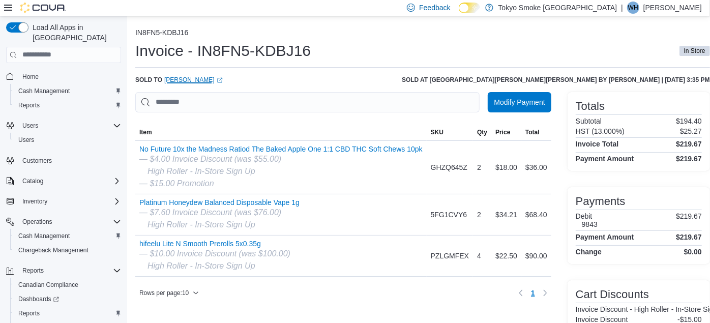
click at [186, 78] on link "Daniel Batten (opens in a new tab or window)" at bounding box center [193, 80] width 58 height 8
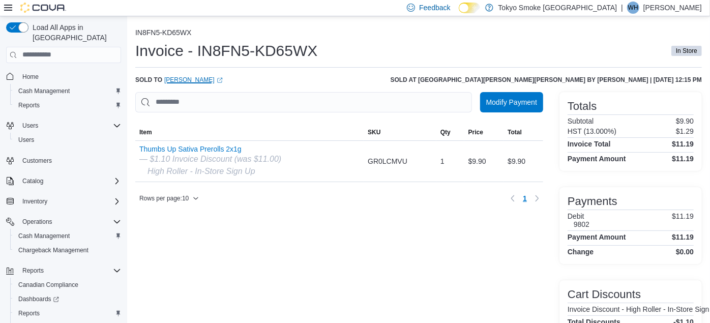
click at [184, 80] on link "Josh Skemer (opens in a new tab or window)" at bounding box center [193, 80] width 58 height 8
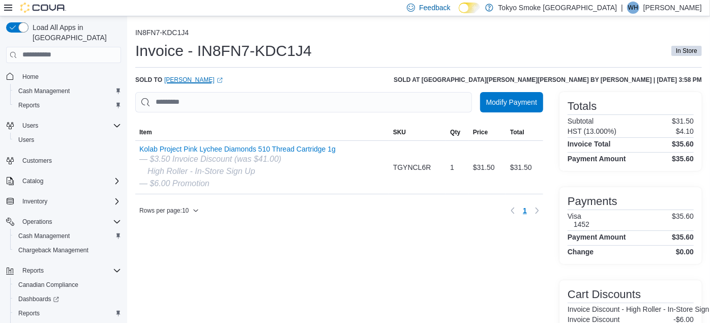
click at [179, 79] on link "Maddie Mills (opens in a new tab or window)" at bounding box center [193, 80] width 58 height 8
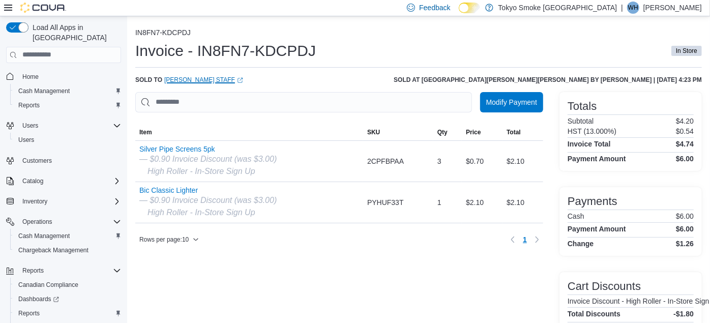
click at [192, 81] on link "Eric Lindblad STAFF (opens in a new tab or window)" at bounding box center [203, 80] width 79 height 8
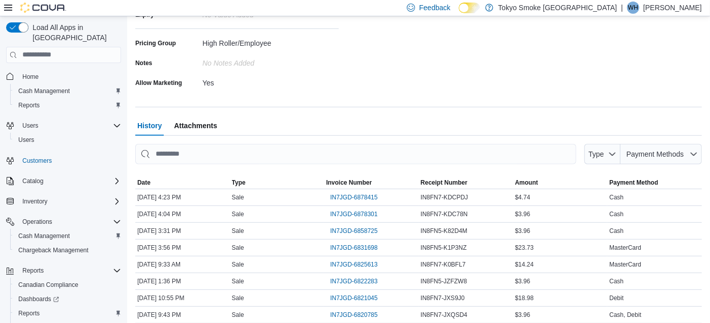
scroll to position [245, 0]
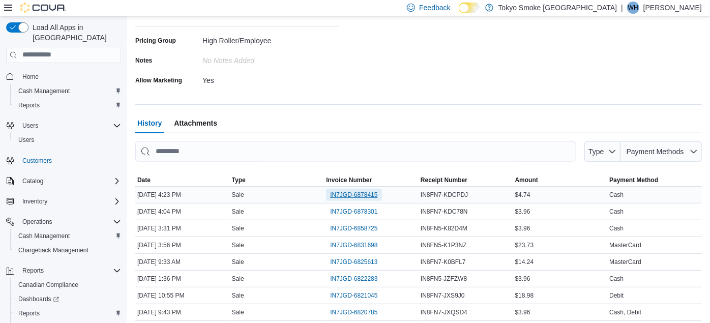
click at [340, 192] on span "IN7JGD-6878415" at bounding box center [353, 195] width 47 height 8
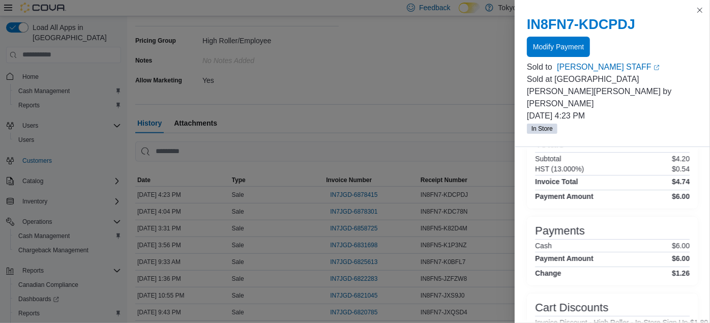
scroll to position [180, 0]
click at [697, 9] on button "Close this dialog" at bounding box center [700, 10] width 12 height 12
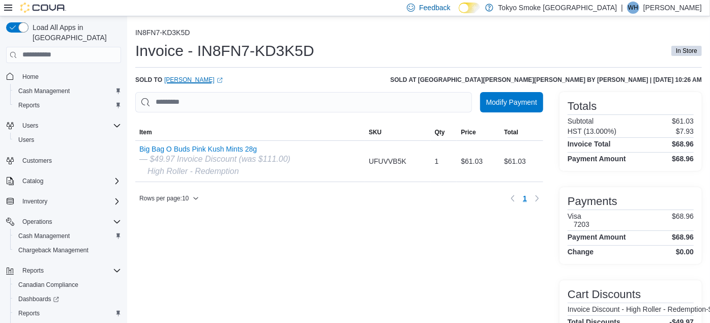
click at [178, 79] on link "[PERSON_NAME] (opens in a new tab or window)" at bounding box center [193, 80] width 58 height 8
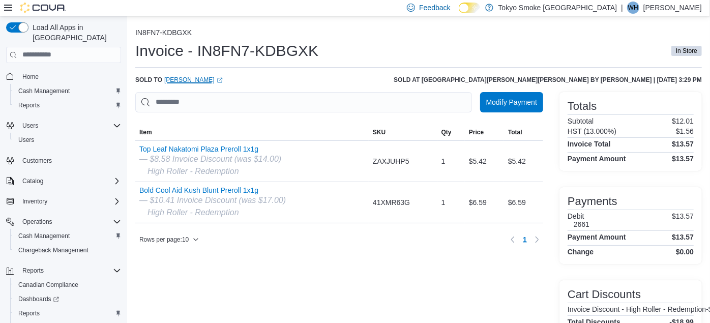
click at [178, 81] on link "[PERSON_NAME] (opens in a new tab or window)" at bounding box center [193, 80] width 58 height 8
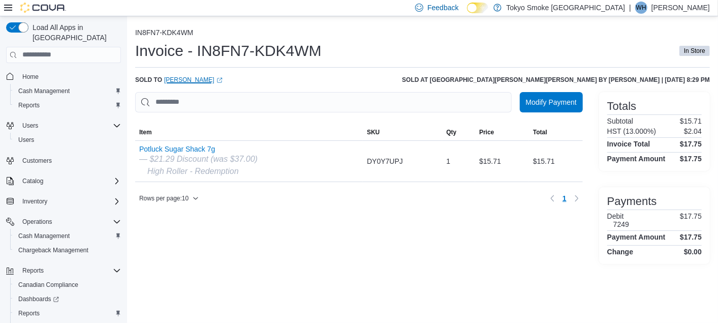
click at [179, 80] on link "[PERSON_NAME] (opens in a new tab or window)" at bounding box center [193, 80] width 58 height 8
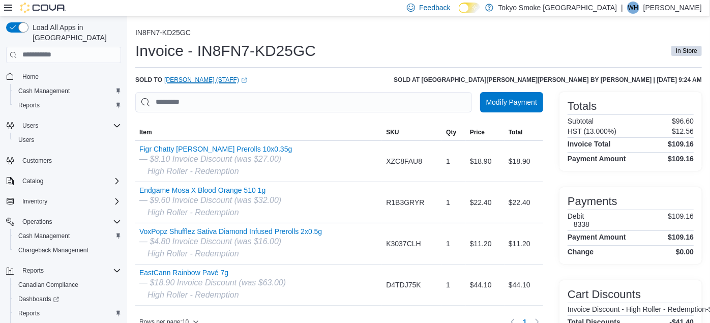
click at [179, 82] on link "Jade Baylis (STAFF) (opens in a new tab or window)" at bounding box center [205, 80] width 83 height 8
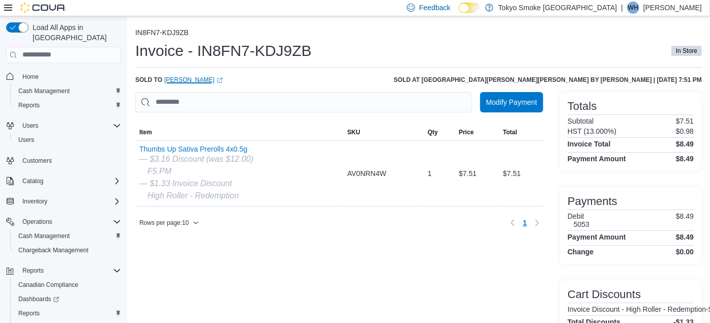
click at [174, 78] on link "Marissa Shea (opens in a new tab or window)" at bounding box center [193, 80] width 58 height 8
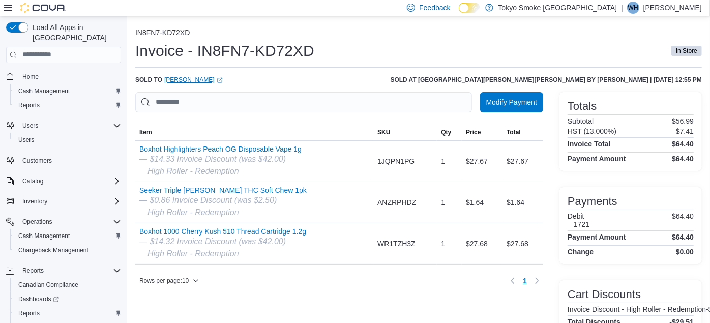
click at [183, 79] on link "[PERSON_NAME] (opens in a new tab or window)" at bounding box center [193, 80] width 58 height 8
